Goal: Information Seeking & Learning: Compare options

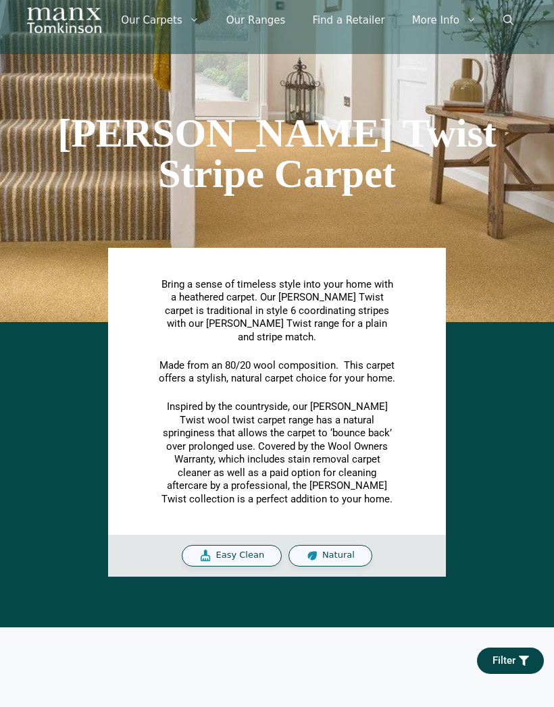
scroll to position [45, 0]
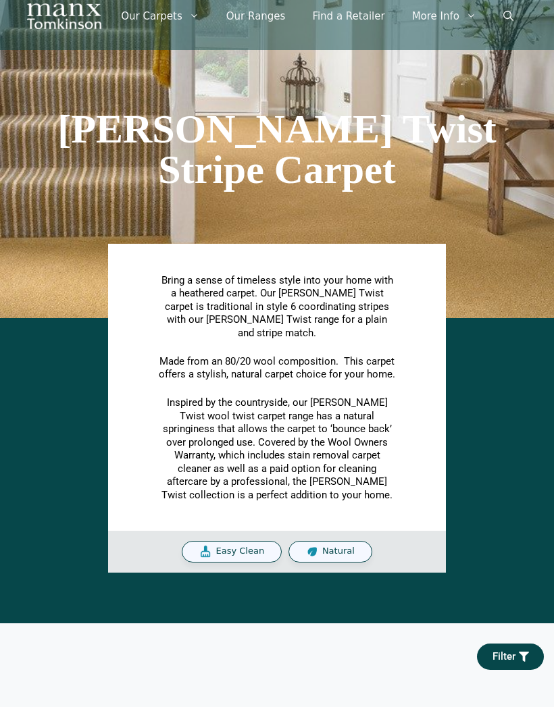
click at [485, 454] on div "Bring a sense of timeless style into your home with a heathered carpet. Our Tom…" at bounding box center [277, 449] width 540 height 248
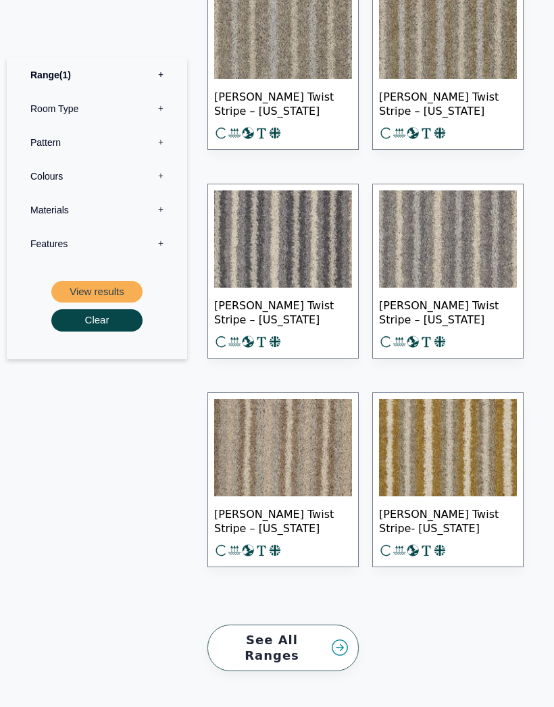
scroll to position [787, 0]
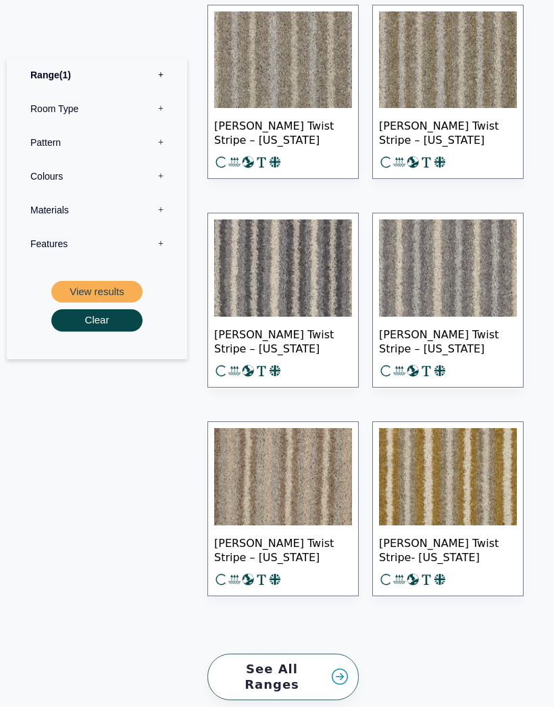
click at [346, 654] on link "See All Ranges" at bounding box center [282, 677] width 151 height 47
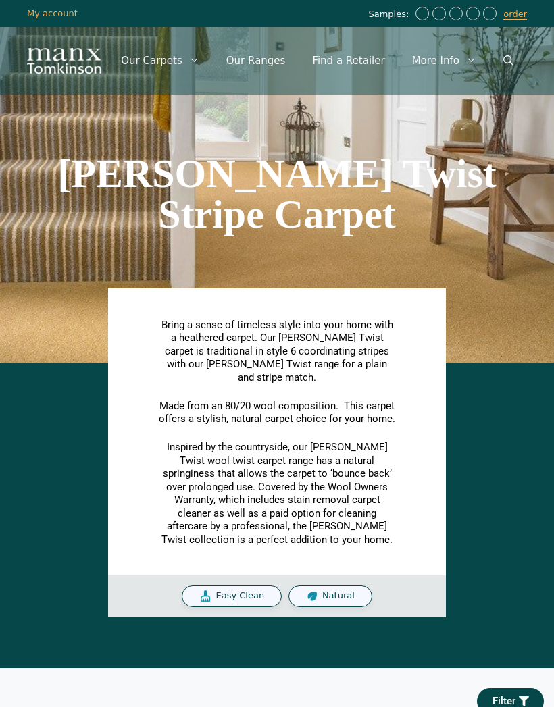
click at [481, 471] on div "Bring a sense of timeless style into your home with a heathered carpet. Our Tom…" at bounding box center [277, 493] width 540 height 248
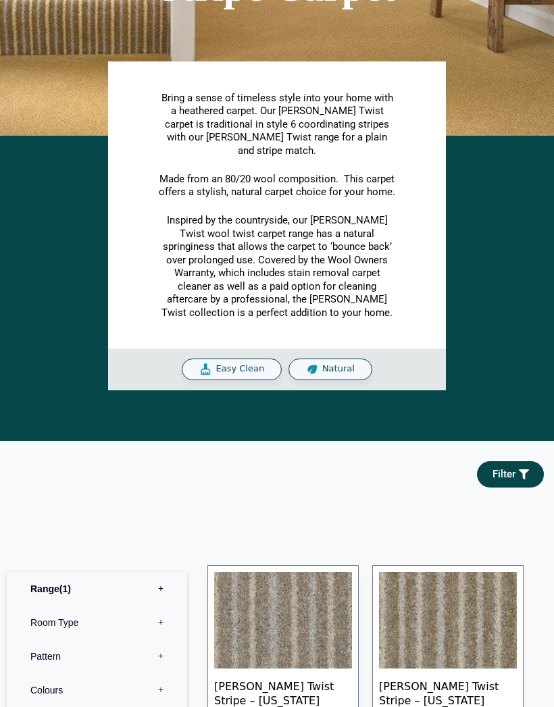
scroll to position [244, 0]
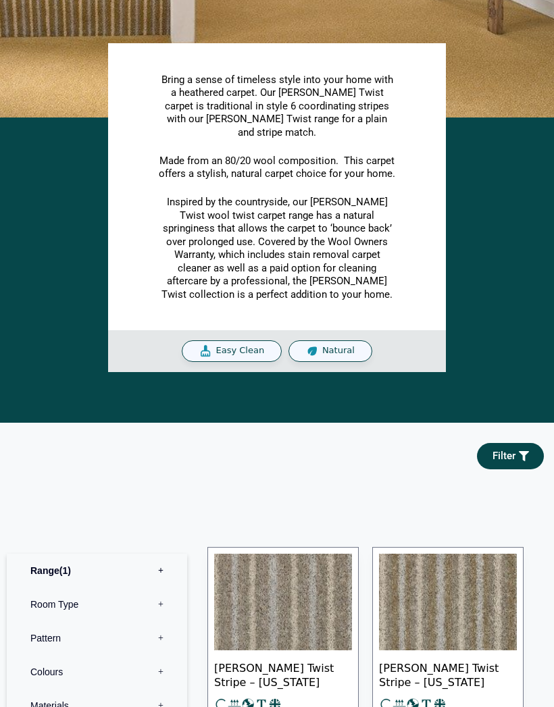
click at [348, 341] on div "Natural" at bounding box center [330, 352] width 84 height 22
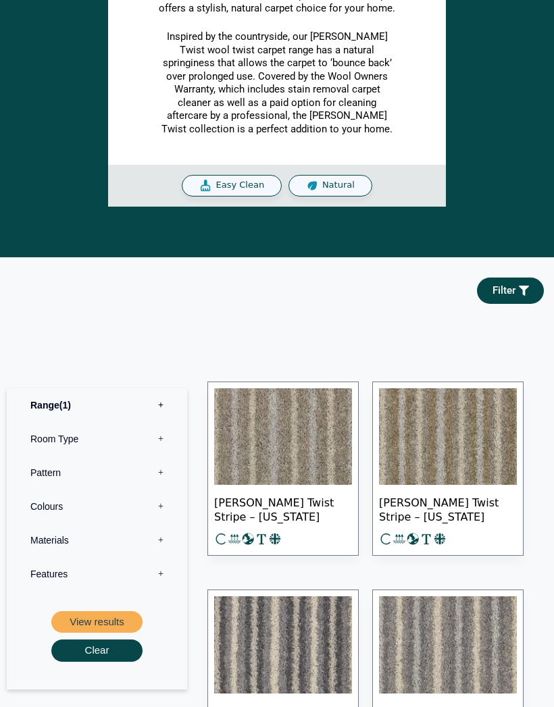
scroll to position [411, 0]
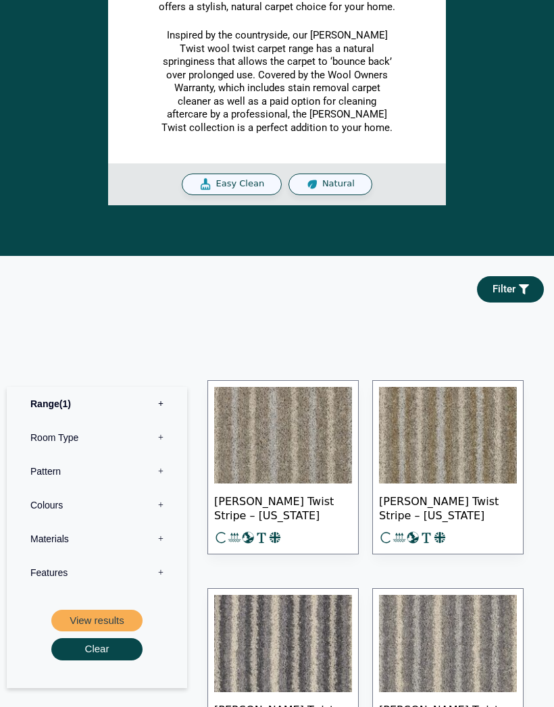
click at [157, 455] on label "Pattern 0" at bounding box center [97, 472] width 160 height 34
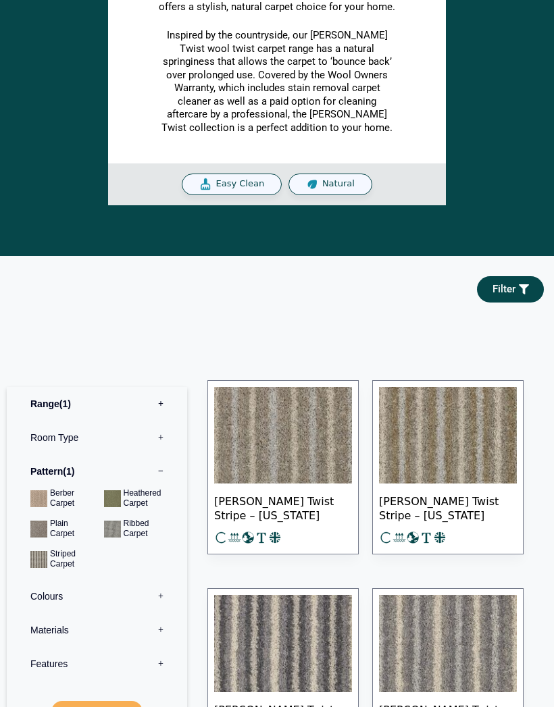
click at [115, 701] on button "View results" at bounding box center [96, 712] width 91 height 22
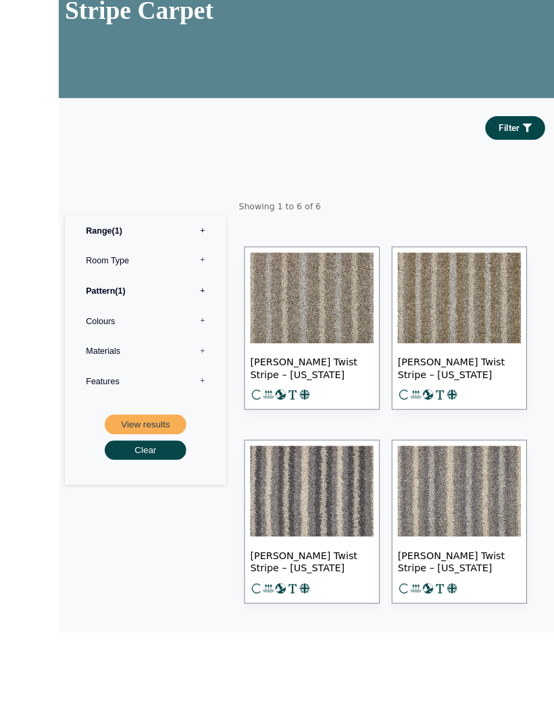
scroll to position [290, 0]
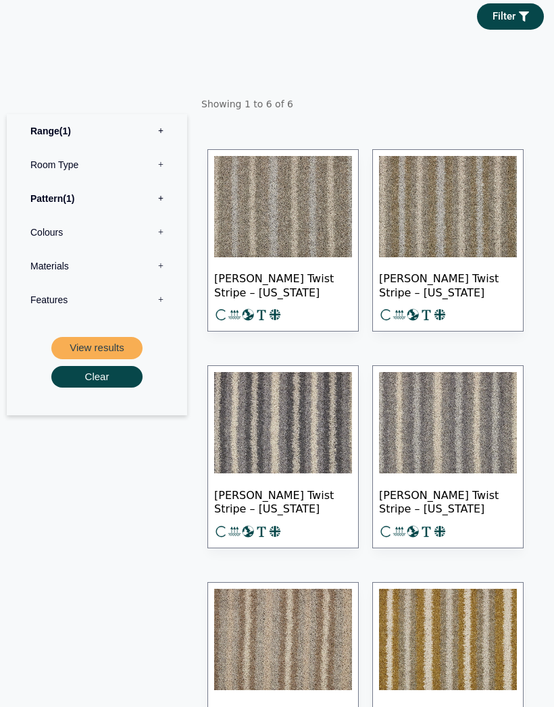
click at [163, 215] on label "Pattern 1" at bounding box center [97, 199] width 160 height 34
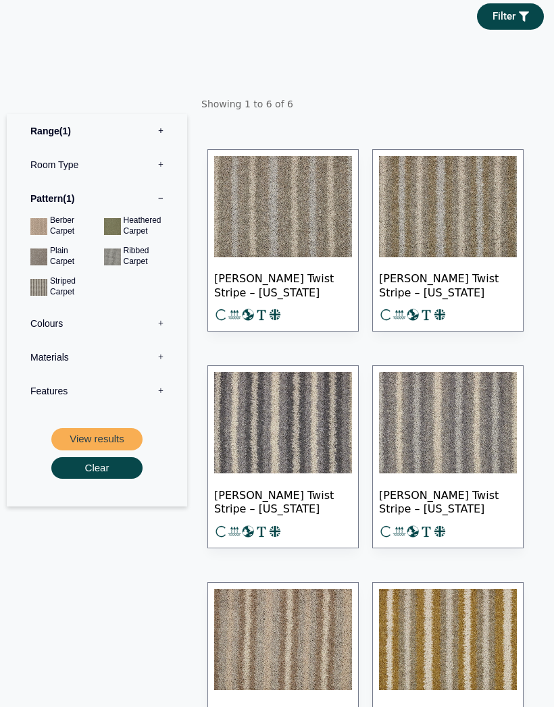
click at [163, 340] on label "Colours 0" at bounding box center [97, 324] width 160 height 34
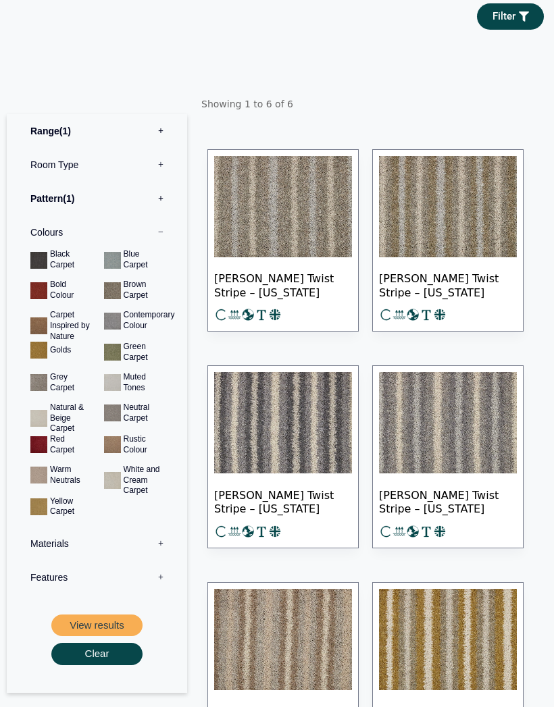
click at [446, 103] on section "Showing 1 to 6 of 6 Tomkinson Twist Stripe – Tennessee Tomkinson Twist Stripe –…" at bounding box center [374, 436] width 346 height 758
click at [130, 706] on div "Range 1 Bermuda Polypropylene Carpet Cadiz Wool Loop Carpet Calendar Trail Wool…" at bounding box center [97, 410] width 180 height 706
click at [132, 637] on button "View results" at bounding box center [96, 626] width 91 height 22
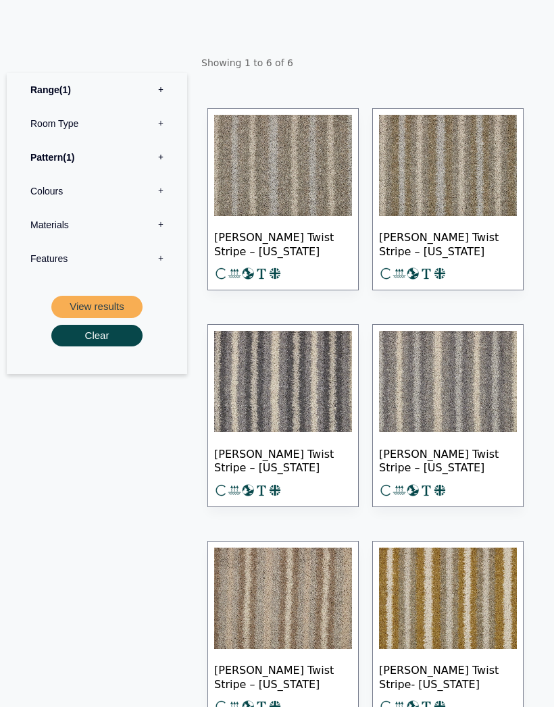
scroll to position [331, 0]
click at [292, 477] on span "[PERSON_NAME] Twist Stripe – [US_STATE]" at bounding box center [283, 459] width 138 height 47
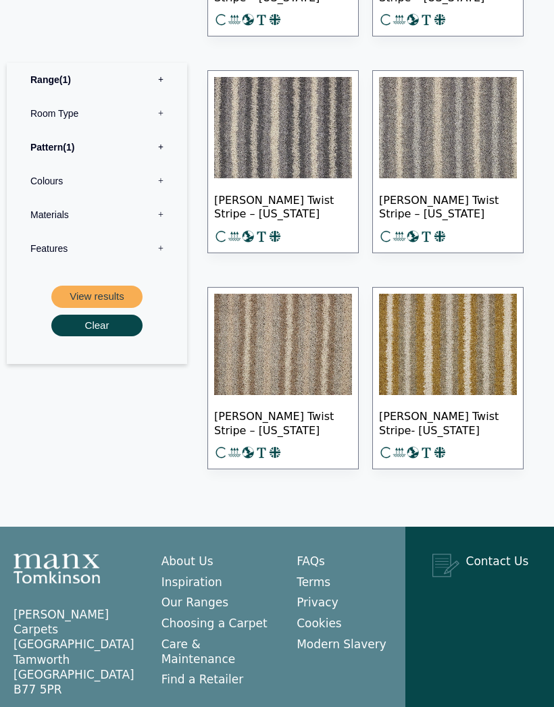
scroll to position [573, 0]
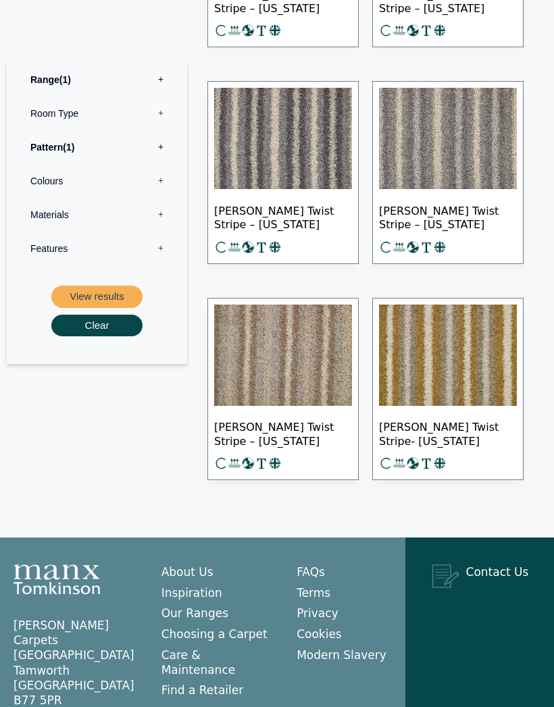
click at [473, 375] on img at bounding box center [448, 355] width 138 height 101
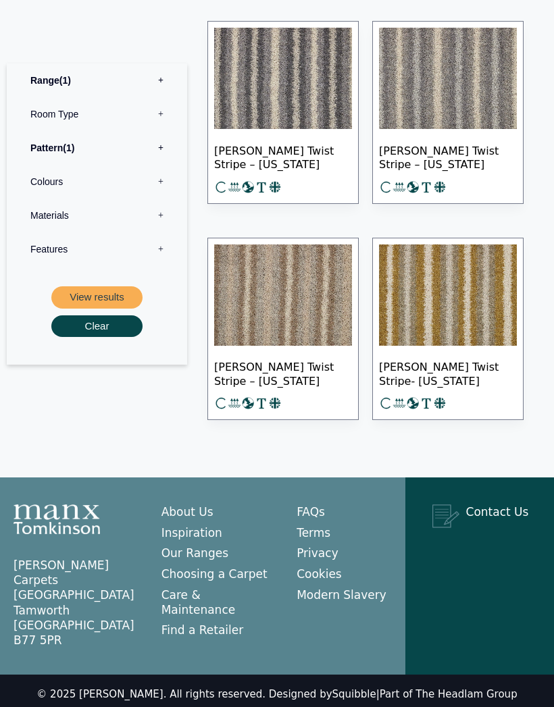
click at [298, 110] on img at bounding box center [283, 78] width 138 height 101
click at [303, 315] on img at bounding box center [283, 294] width 138 height 101
click at [261, 388] on span "Tomkinson Twist Stripe – Oklahoma" at bounding box center [283, 372] width 138 height 47
click at [475, 125] on img at bounding box center [448, 78] width 138 height 101
click at [448, 172] on span "Tomkinson Twist Stripe – New York" at bounding box center [448, 156] width 138 height 47
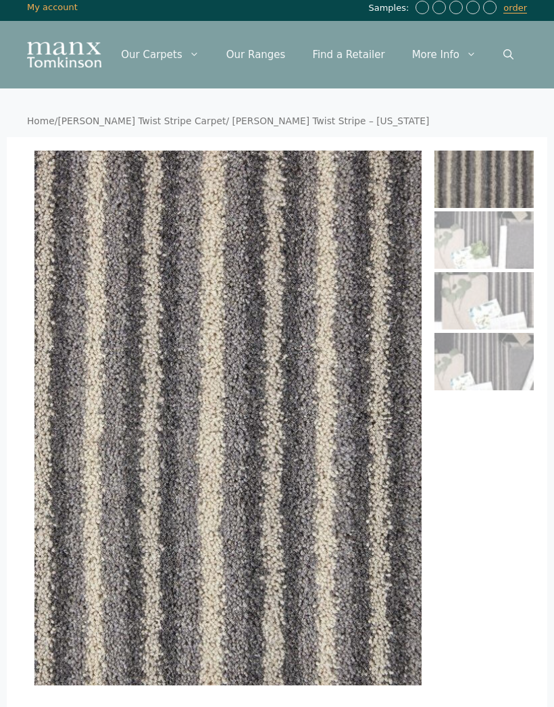
scroll to position [4, 0]
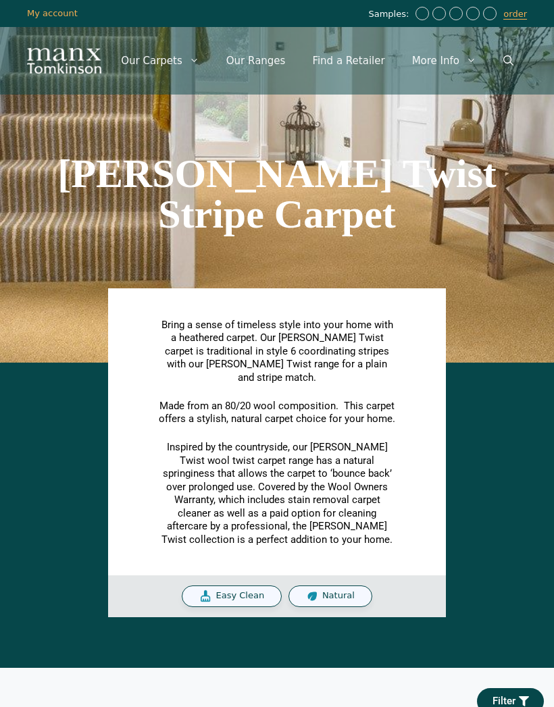
scroll to position [472, 0]
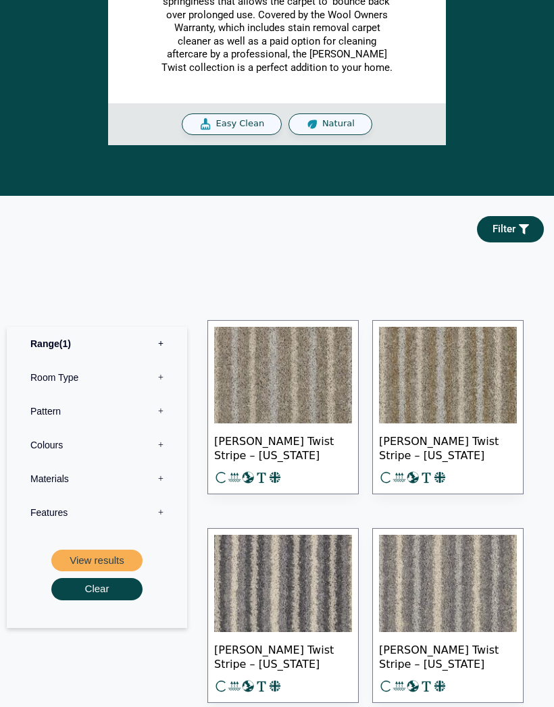
click at [80, 361] on label "Room Type 0" at bounding box center [97, 378] width 160 height 34
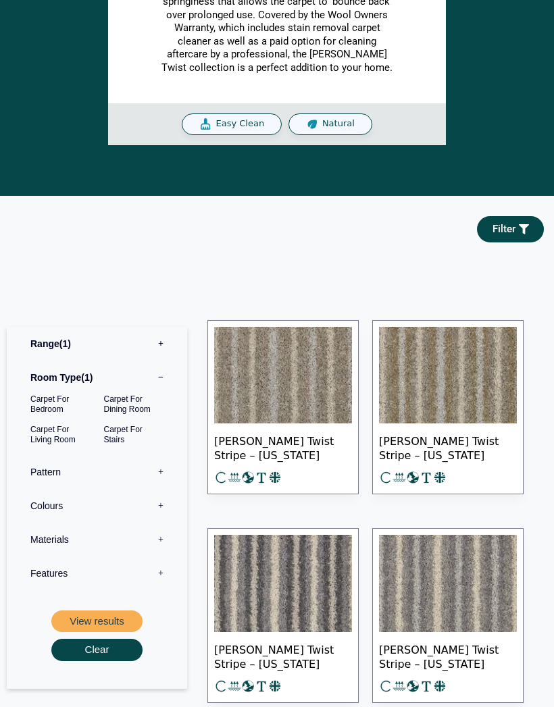
click at [113, 610] on button "View results" at bounding box center [96, 621] width 91 height 22
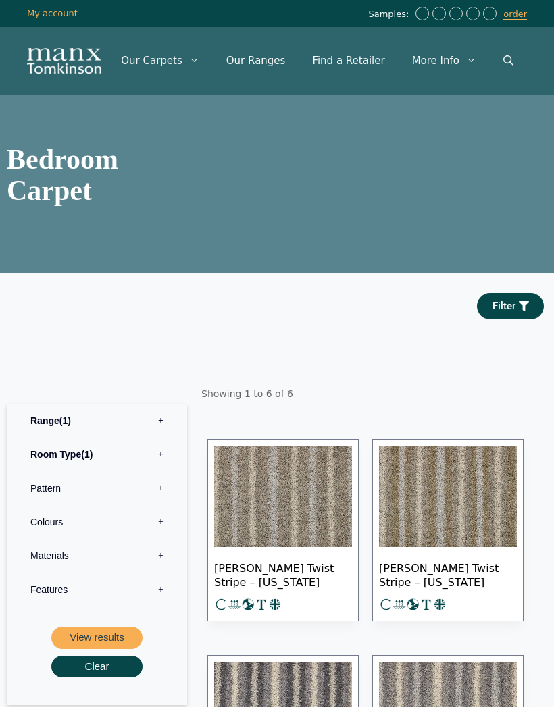
click at [164, 505] on label "Pattern 0" at bounding box center [97, 488] width 160 height 34
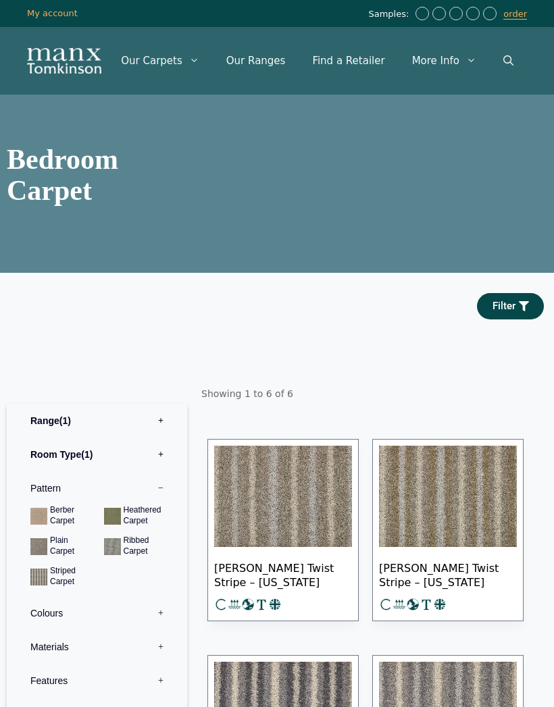
click at [263, 340] on section "Filter" at bounding box center [277, 306] width 554 height 67
click at [164, 505] on label "Pattern 0" at bounding box center [97, 488] width 160 height 34
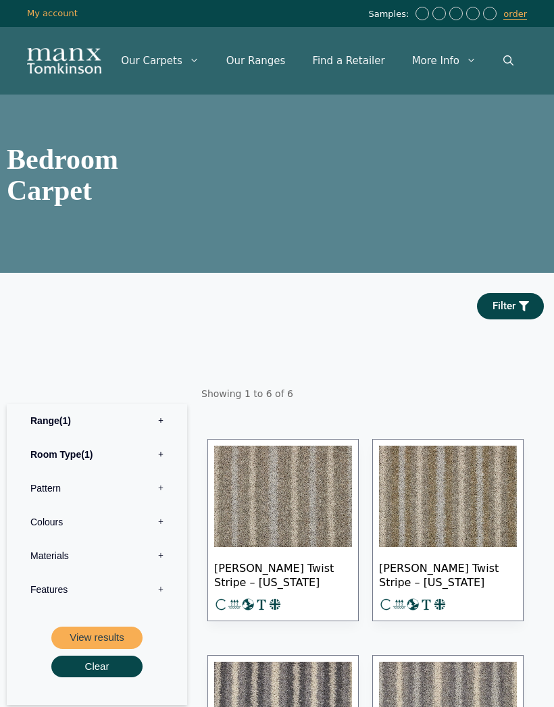
click at [120, 649] on button "View results" at bounding box center [96, 638] width 91 height 22
click at [110, 649] on button "View results" at bounding box center [96, 638] width 91 height 22
click at [111, 678] on button "Clear" at bounding box center [96, 667] width 91 height 22
click at [163, 471] on label "Room Type 0" at bounding box center [97, 455] width 160 height 34
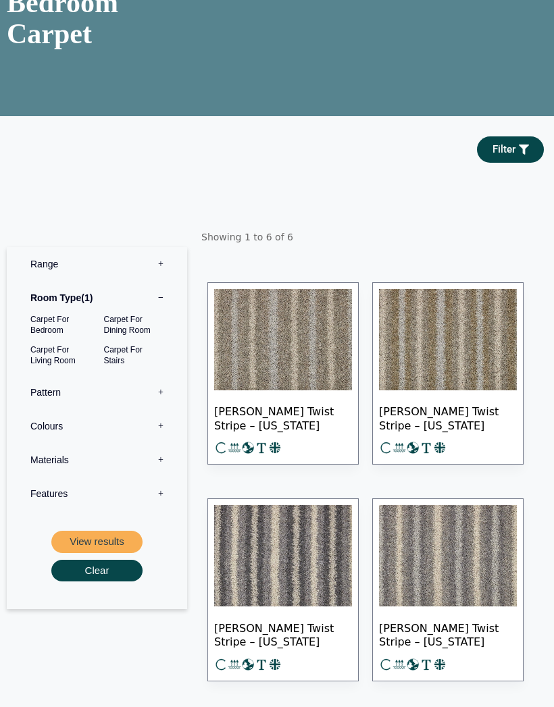
scroll to position [155, 0]
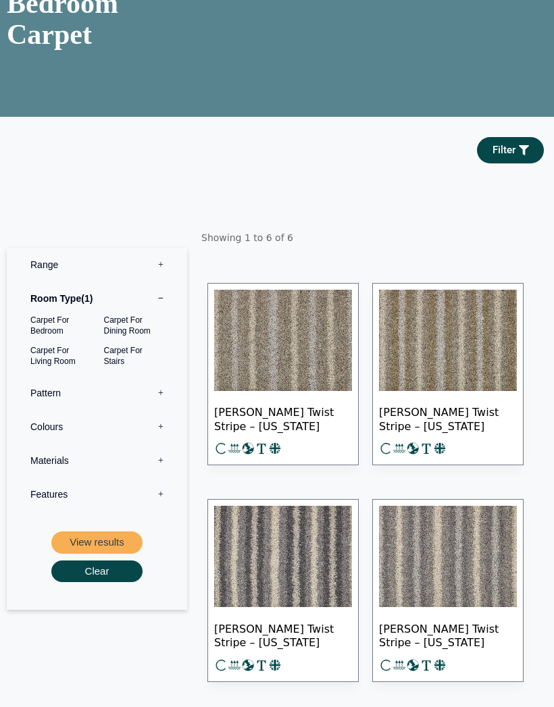
click at [111, 554] on button "View results" at bounding box center [96, 543] width 91 height 22
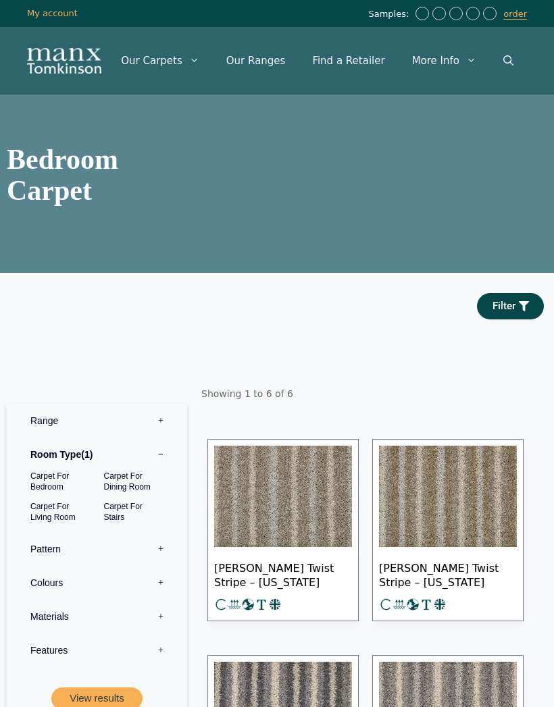
scroll to position [216, 0]
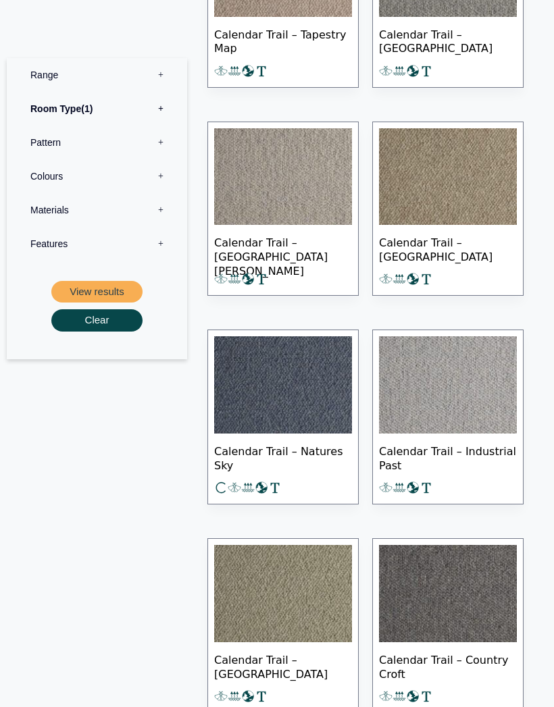
scroll to position [1425, 0]
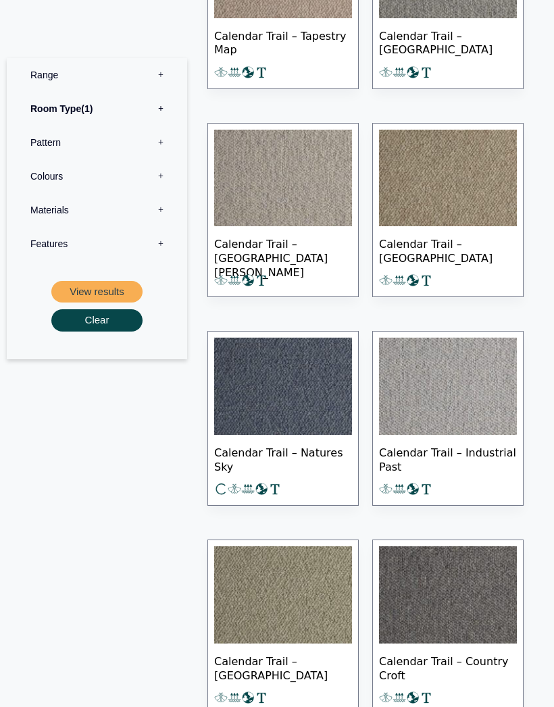
click at [165, 207] on label "Materials 0" at bounding box center [97, 209] width 160 height 34
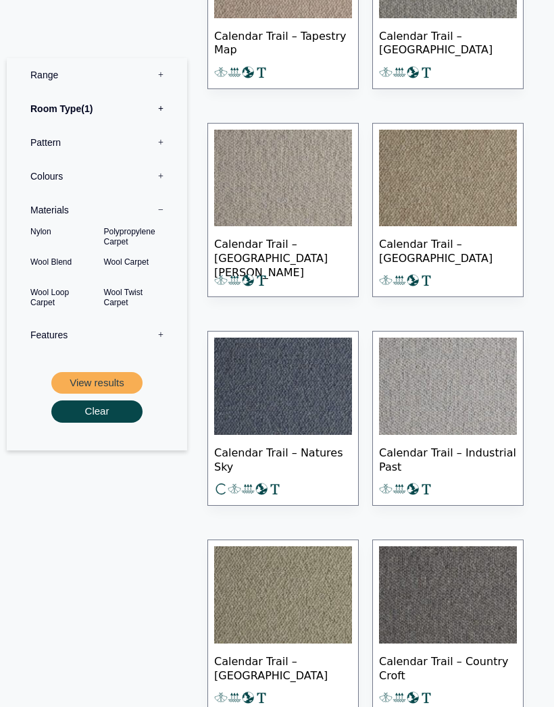
click at [159, 333] on label "Features 0" at bounding box center [97, 334] width 160 height 34
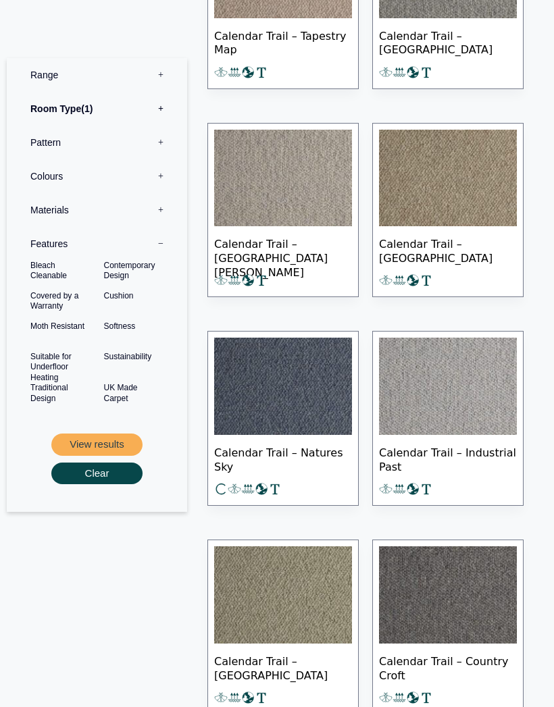
click at [167, 245] on label "Features 0" at bounding box center [97, 243] width 160 height 34
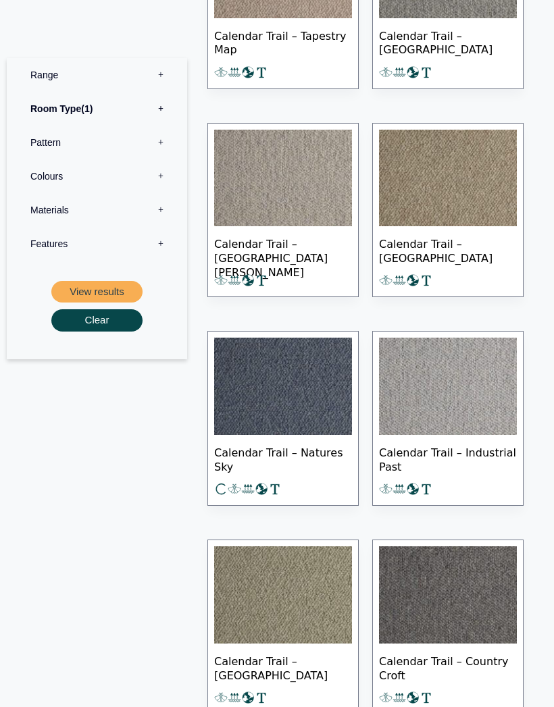
click at [159, 134] on label "Pattern 0" at bounding box center [97, 142] width 160 height 34
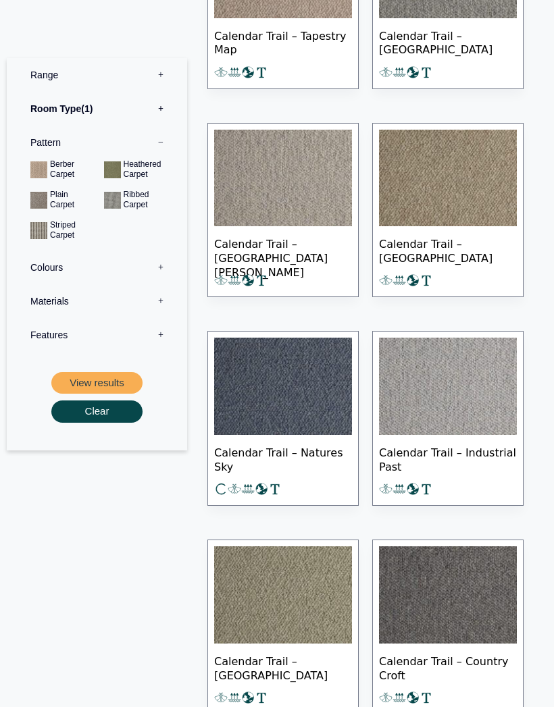
click at [115, 377] on button "View results" at bounding box center [96, 382] width 91 height 22
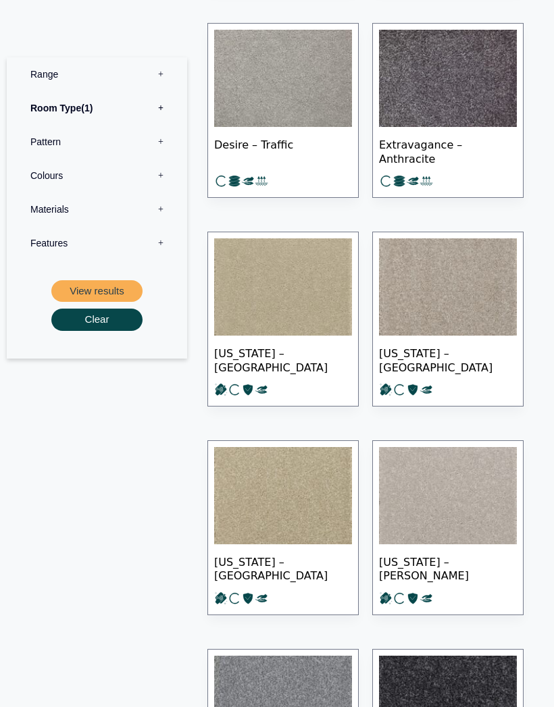
scroll to position [3526, 0]
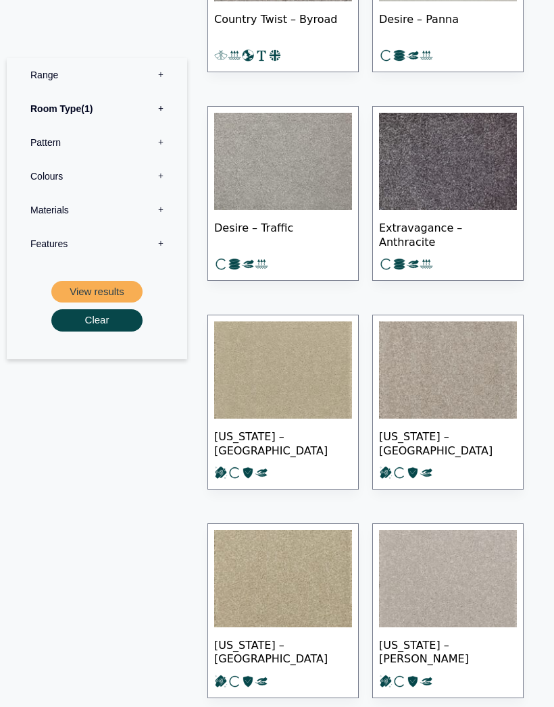
click at [166, 102] on label "Room Type 1" at bounding box center [97, 108] width 160 height 34
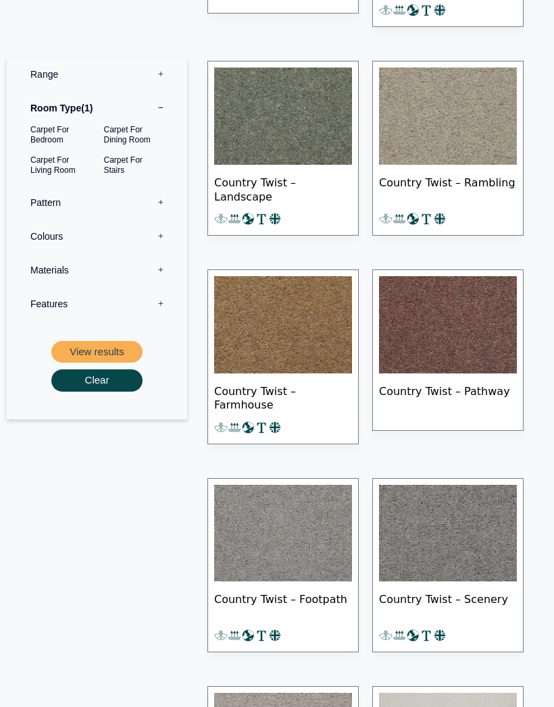
scroll to position [2715, 0]
